Goal: Information Seeking & Learning: Learn about a topic

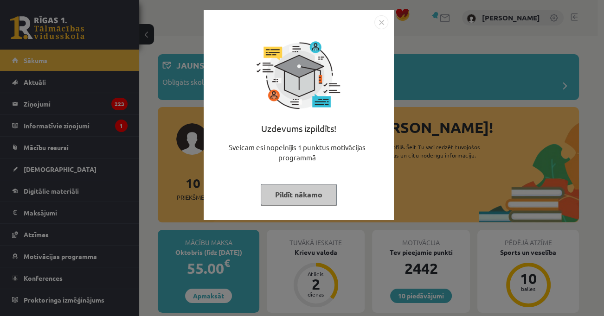
click at [288, 199] on button "Pildīt nākamo" at bounding box center [299, 194] width 76 height 21
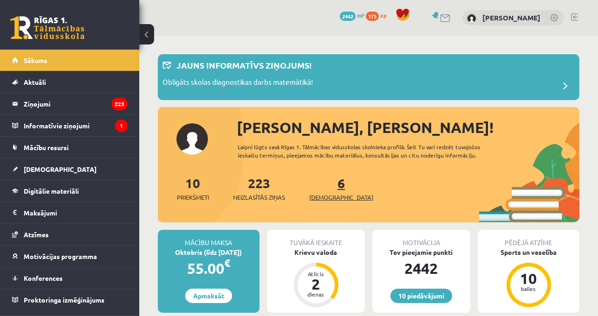
click at [329, 184] on link "6 Ieskaites" at bounding box center [341, 188] width 64 height 27
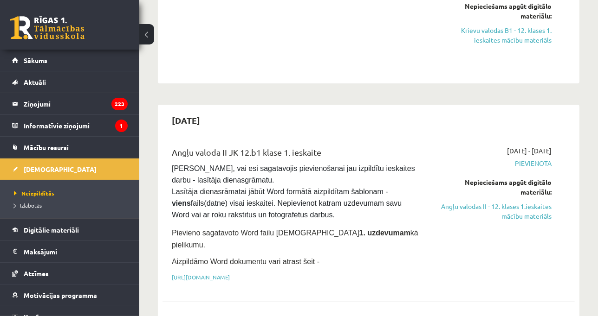
scroll to position [263, 0]
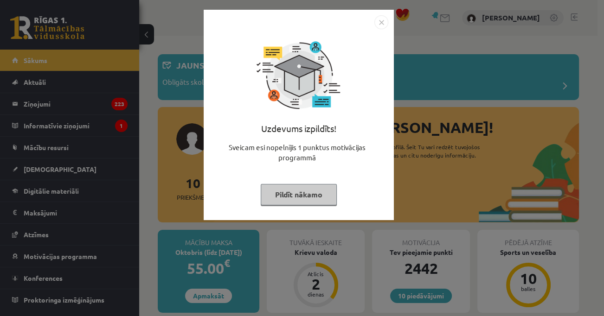
click at [282, 200] on button "Pildīt nākamo" at bounding box center [299, 194] width 76 height 21
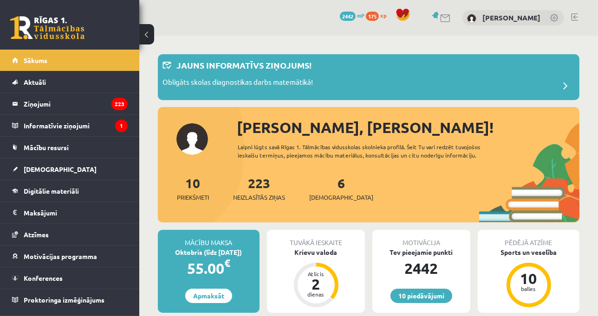
click at [571, 16] on link at bounding box center [574, 16] width 7 height 7
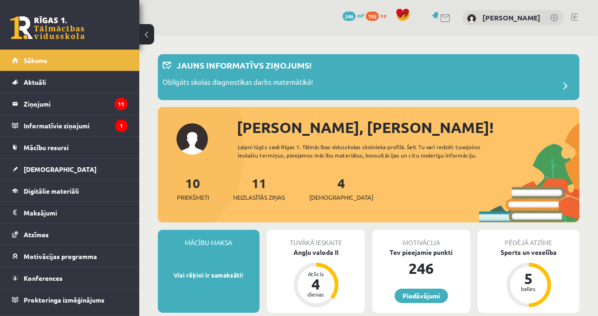
click at [325, 192] on div "4 Ieskaites" at bounding box center [341, 188] width 64 height 29
click at [328, 175] on div "4 Ieskaites" at bounding box center [341, 188] width 64 height 29
click at [327, 179] on link "4 Ieskaites" at bounding box center [341, 188] width 64 height 27
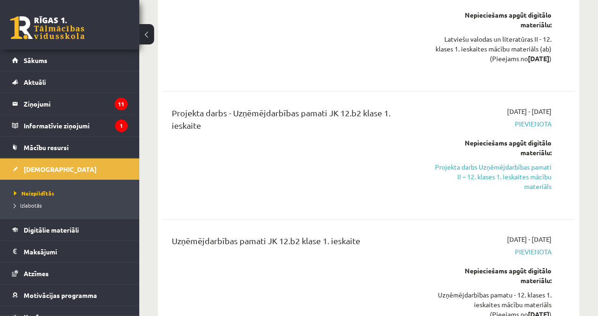
scroll to position [855, 0]
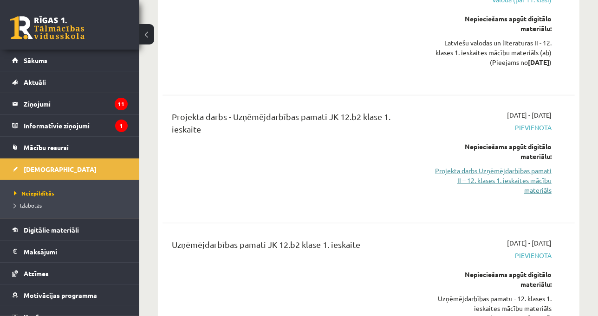
click at [519, 166] on link "Projekta darbs Uzņēmējdarbības pamati II – 12. klases 1. ieskaites mācību mater…" at bounding box center [492, 180] width 117 height 29
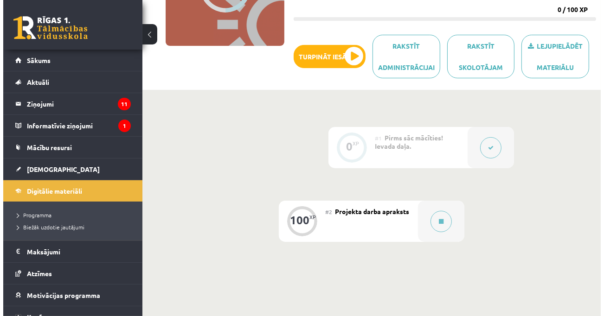
scroll to position [143, 0]
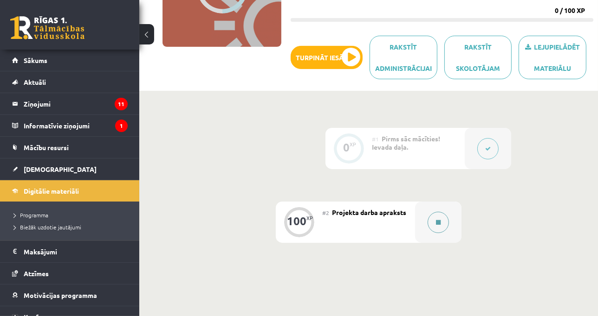
click at [446, 218] on button at bounding box center [437, 222] width 21 height 21
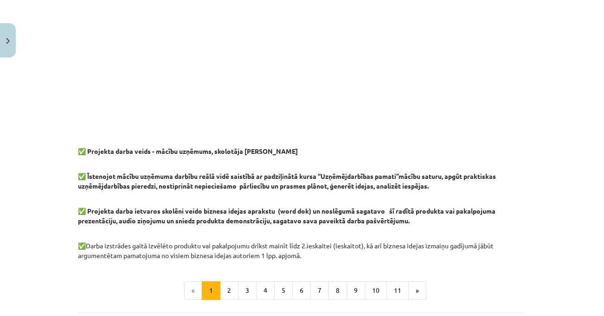
scroll to position [731, 0]
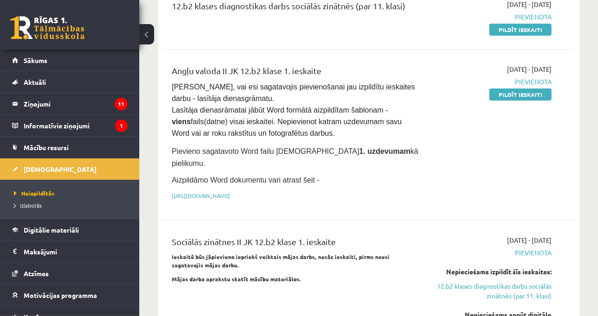
scroll to position [245, 0]
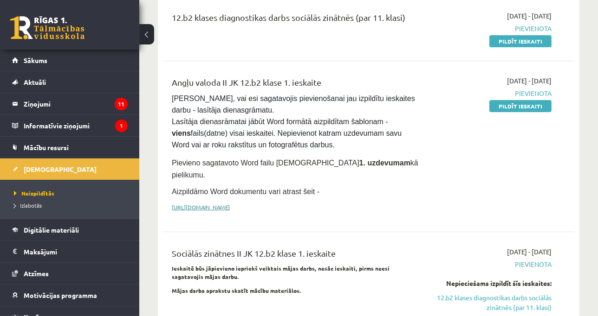
click at [230, 204] on link "[URL][DOMAIN_NAME]" at bounding box center [201, 207] width 58 height 7
